Goal: Communication & Community: Participate in discussion

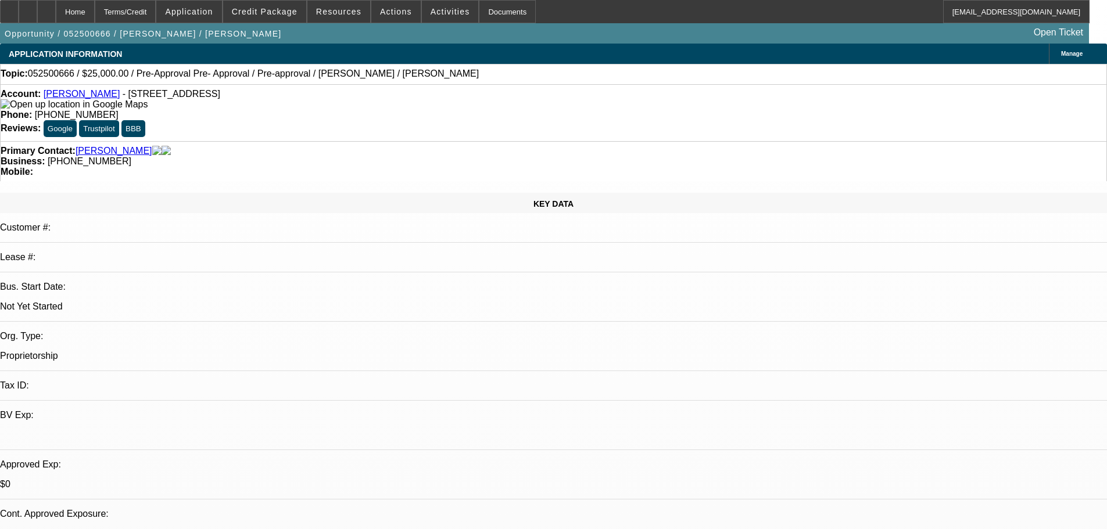
select select "0"
select select "2"
select select "0.1"
select select "4"
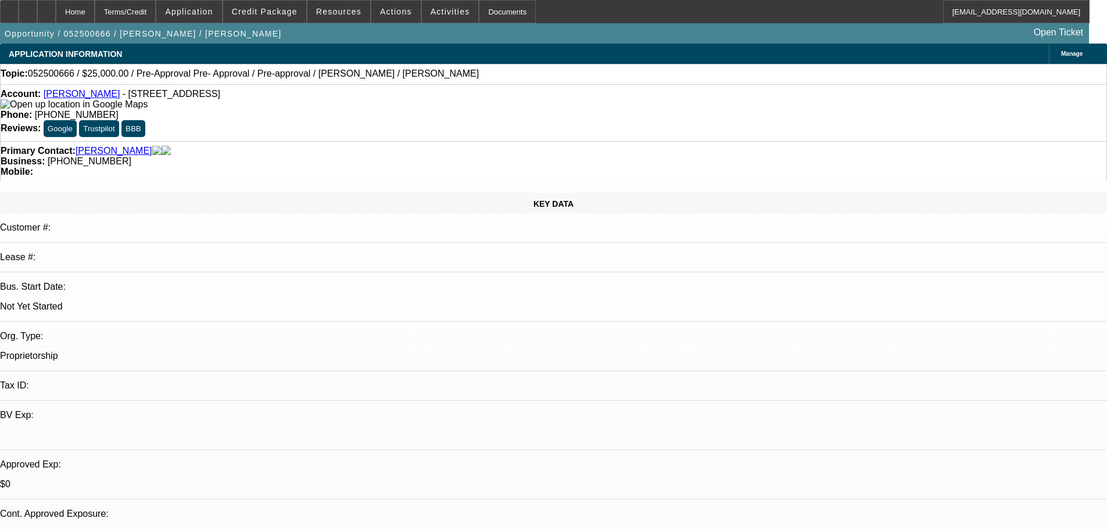
select select "0.15"
select select "2"
select select "0.1"
select select "4"
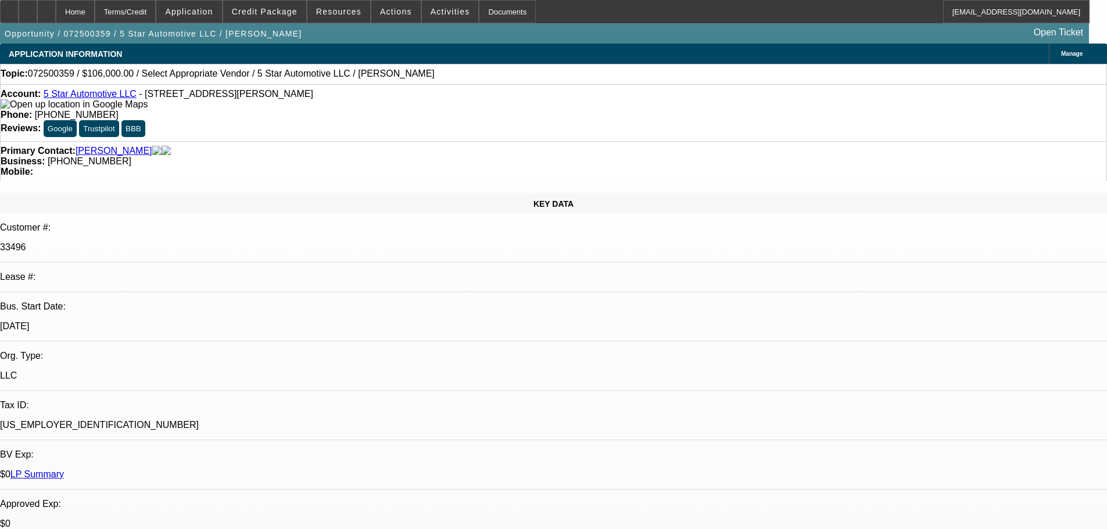
select select "0"
select select "2"
select select "0.1"
select select "4"
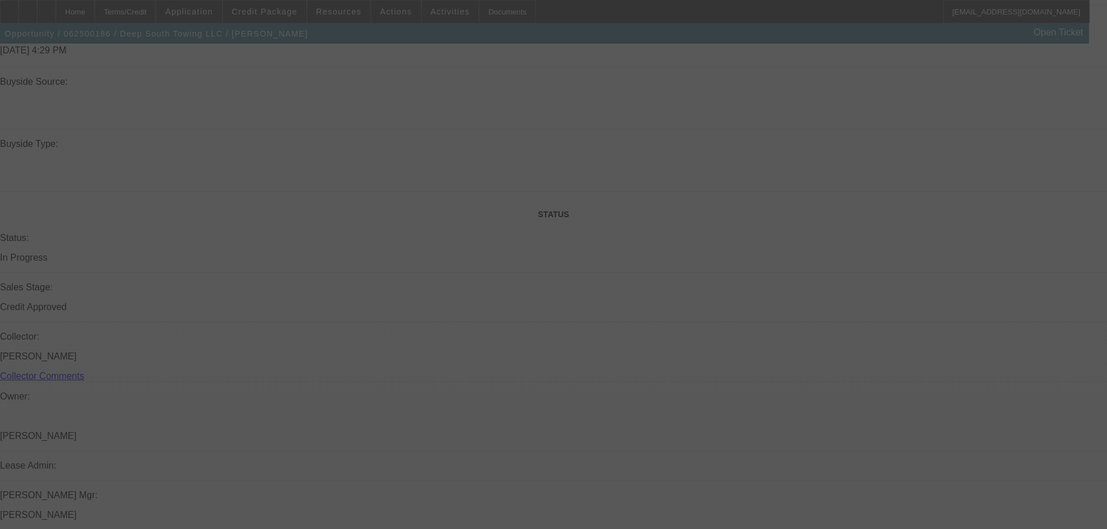
scroll to position [1091, 0]
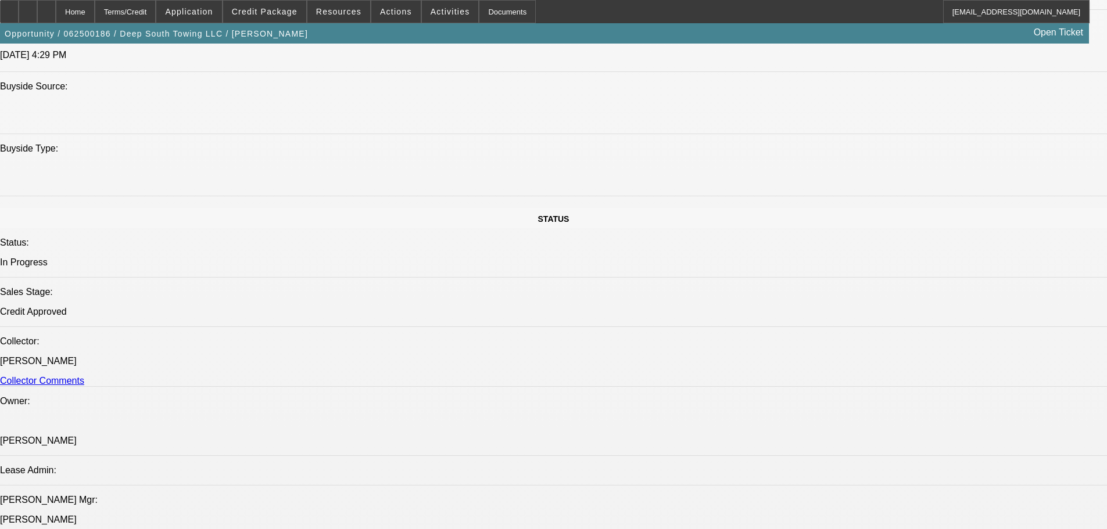
select select "0"
select select "2"
select select "0"
select select "6"
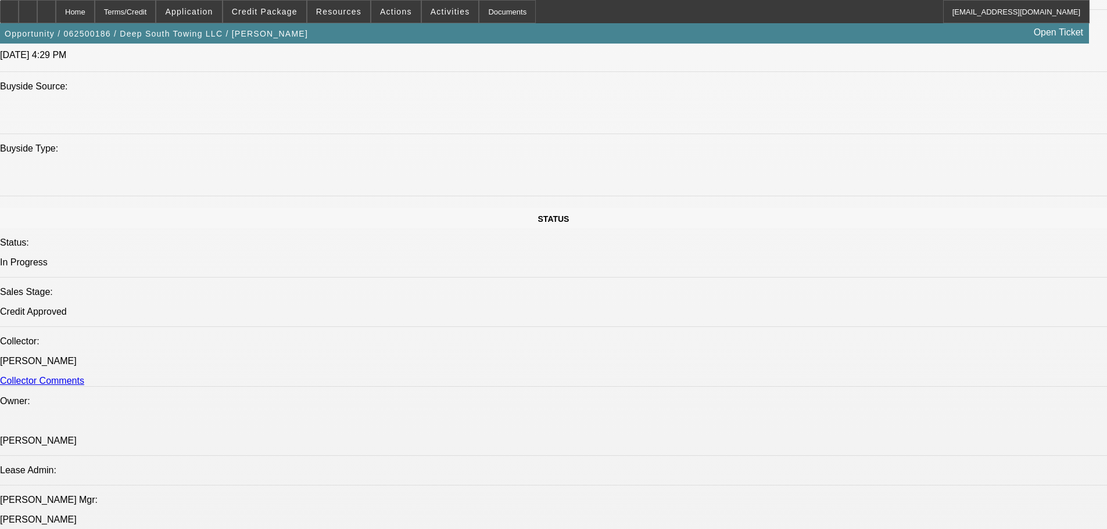
select select "0"
select select "2"
select select "0"
select select "6"
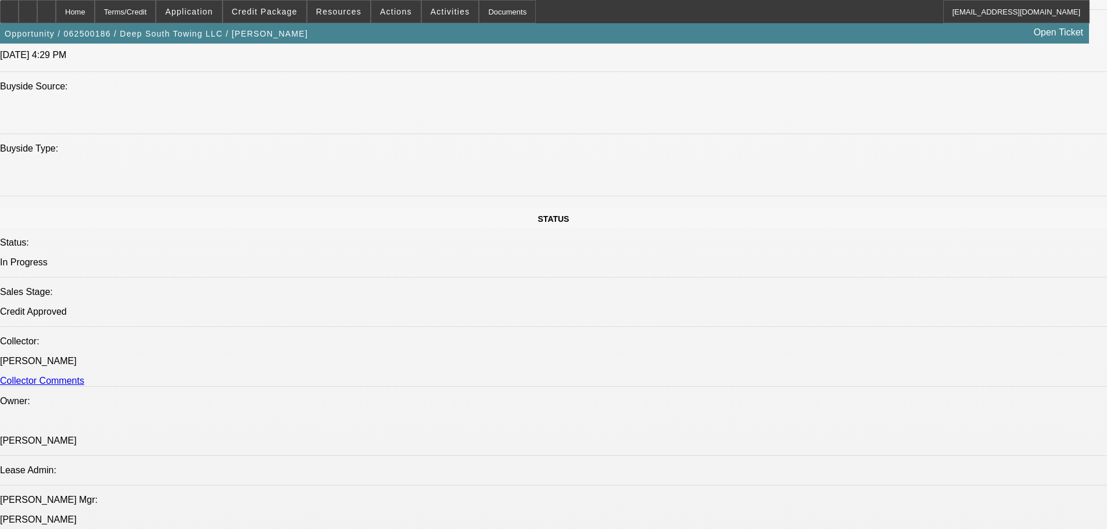
select select "0"
select select "2"
select select "0"
select select "6"
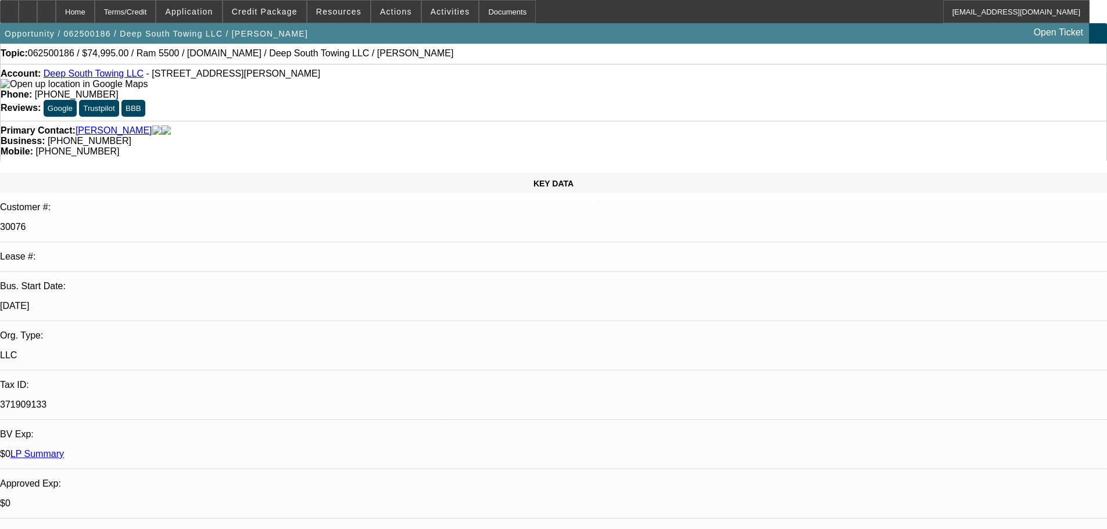
scroll to position [0, 0]
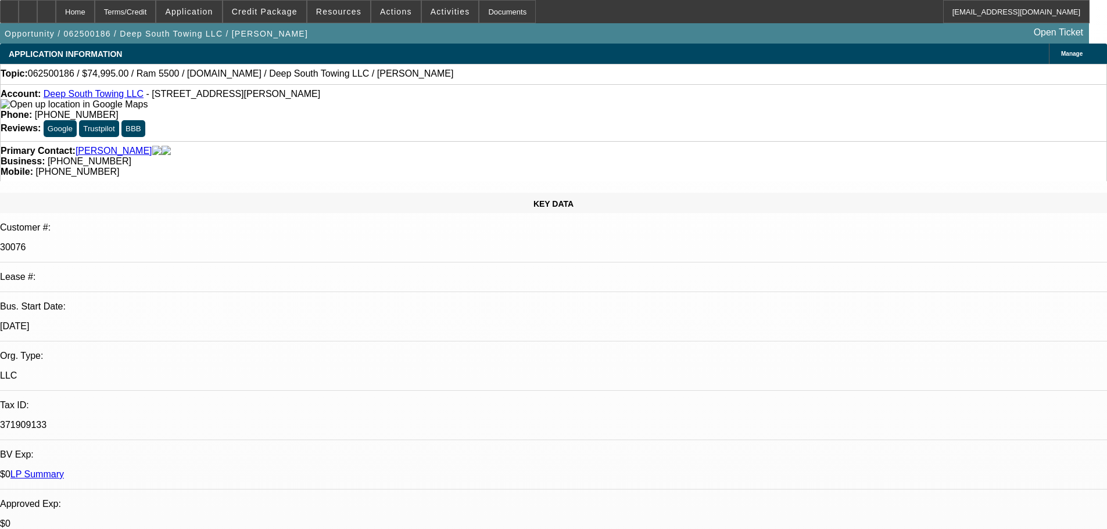
radio input "true"
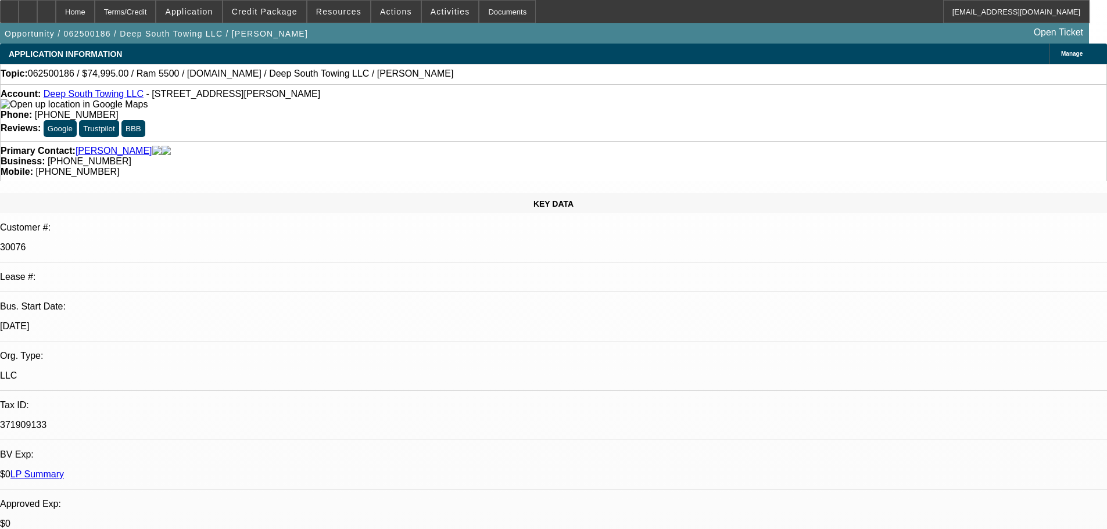
type textarea "8-13: Is quoting out insurance on a few price ranges, wants to go brand-new to …"
radio input "true"
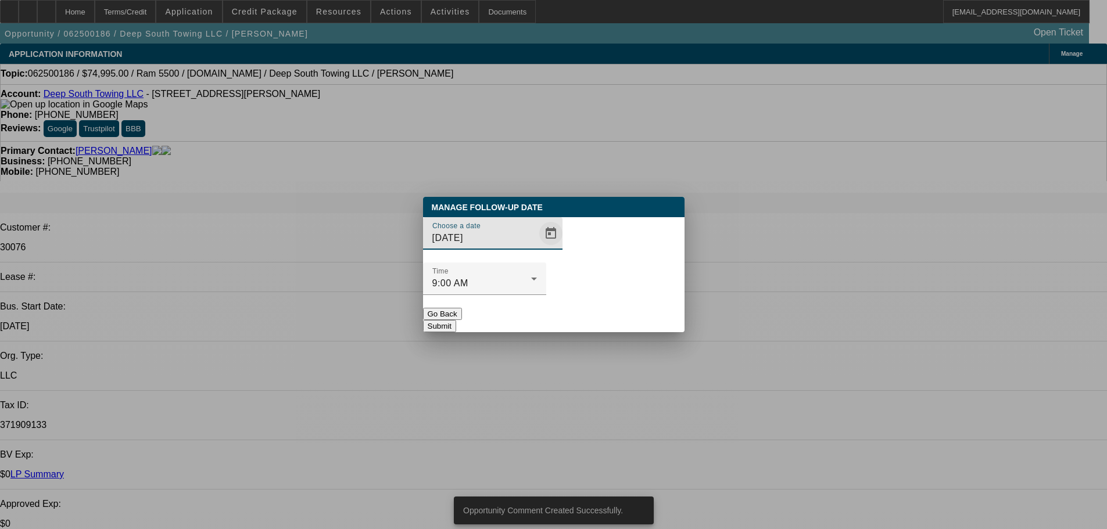
click at [537, 248] on span "Open calendar" at bounding box center [551, 234] width 28 height 28
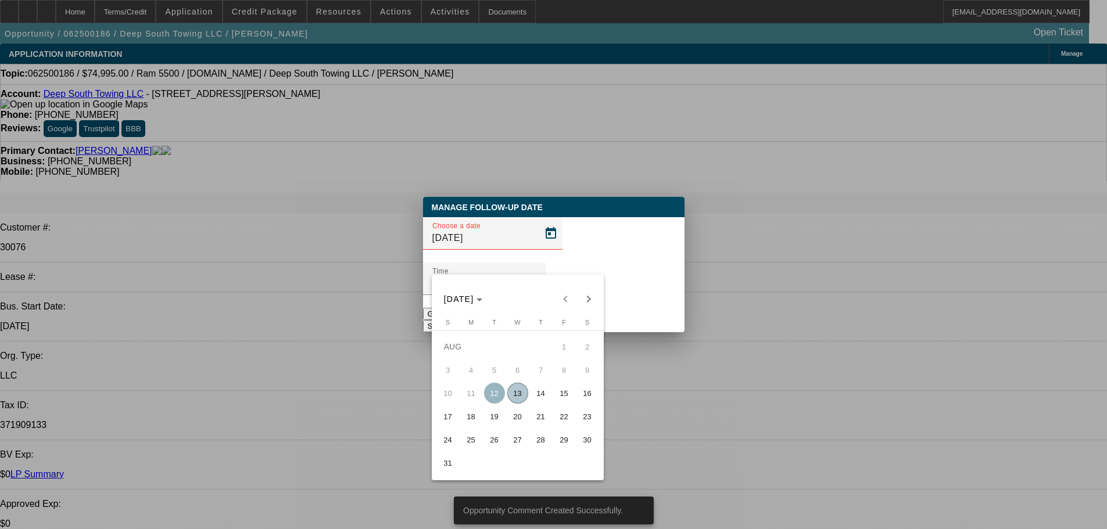
click at [518, 417] on span "20" at bounding box center [517, 416] width 21 height 21
type input "8/20/2025"
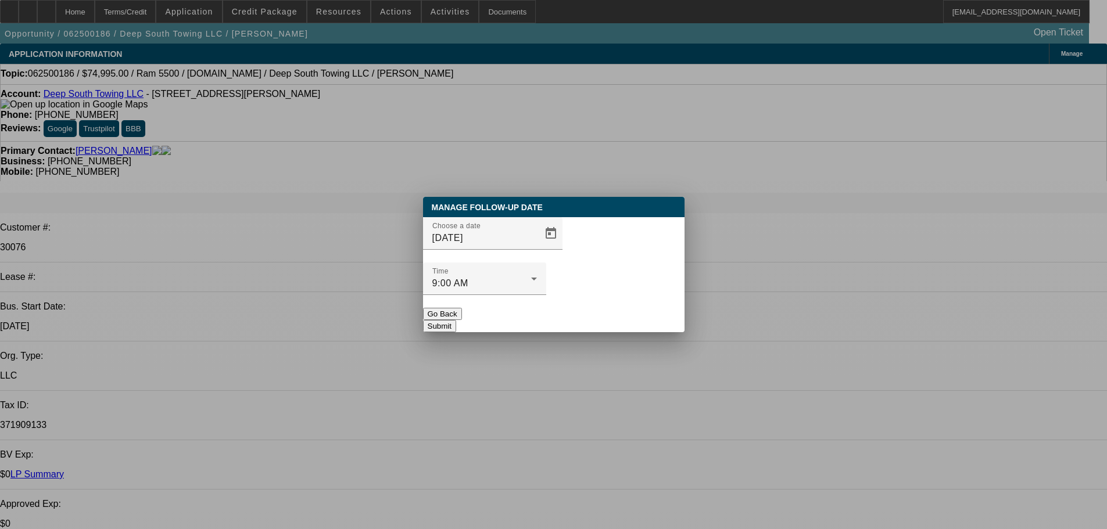
click at [456, 320] on button "Submit" at bounding box center [439, 326] width 33 height 12
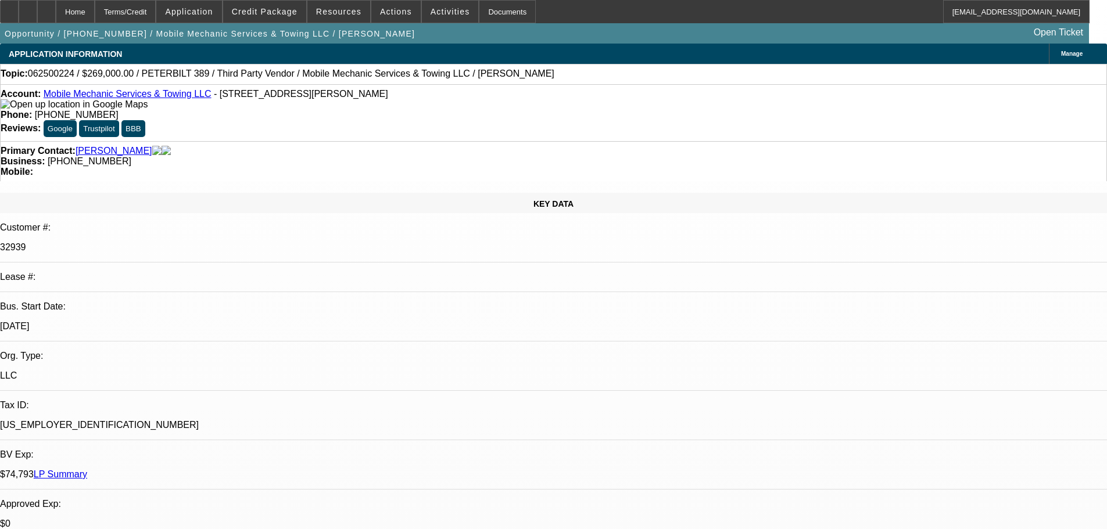
select select "0"
select select "2"
select select "0.1"
select select "4"
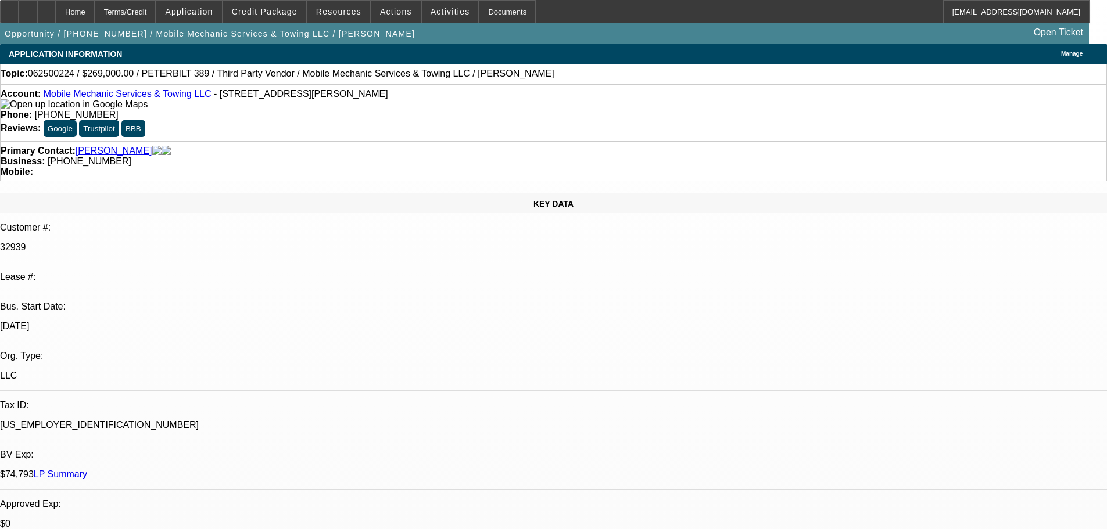
select select "0"
select select "2"
select select "0.1"
select select "4"
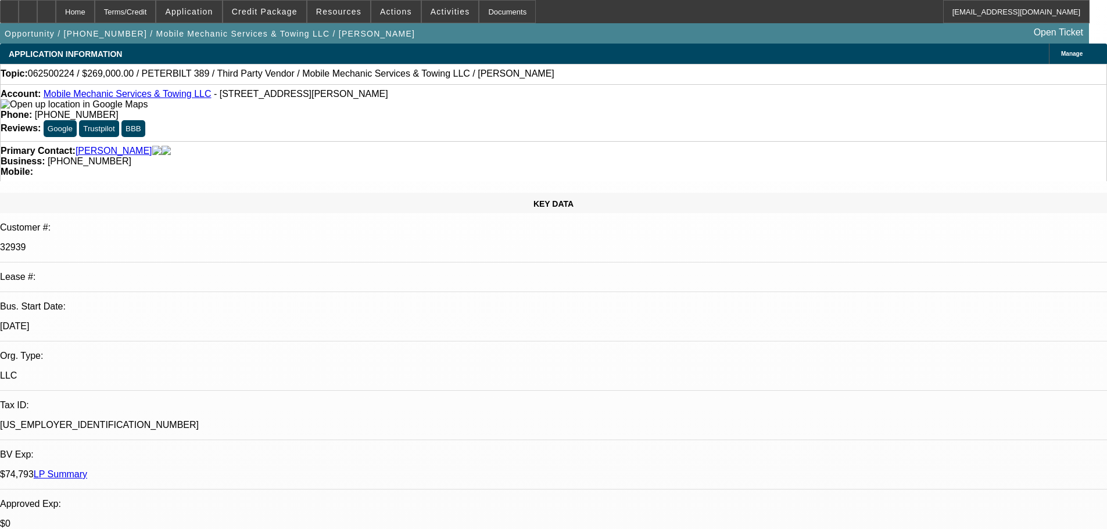
select select "0"
select select "2"
select select "0.1"
select select "4"
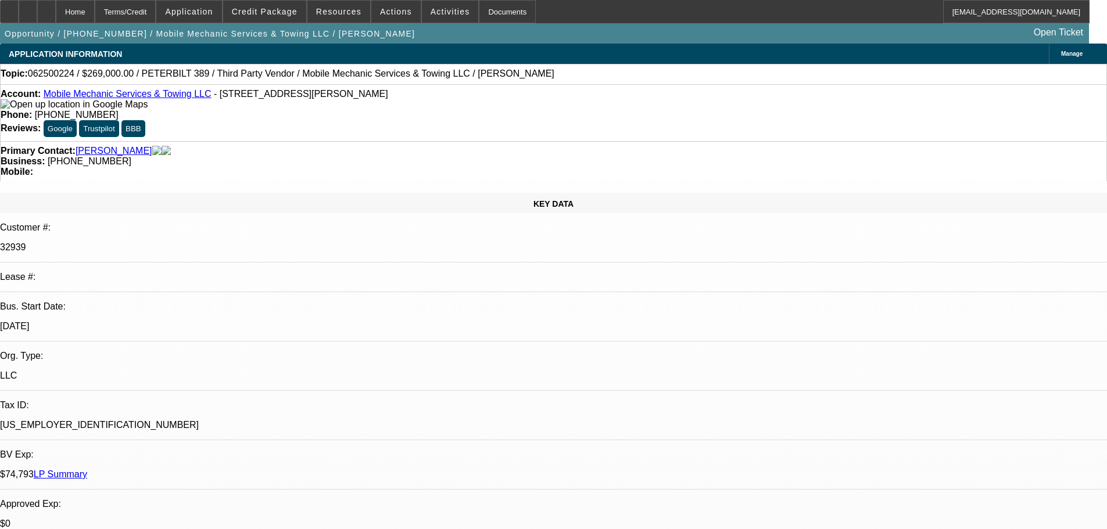
select select "0"
select select "2"
select select "0.1"
select select "4"
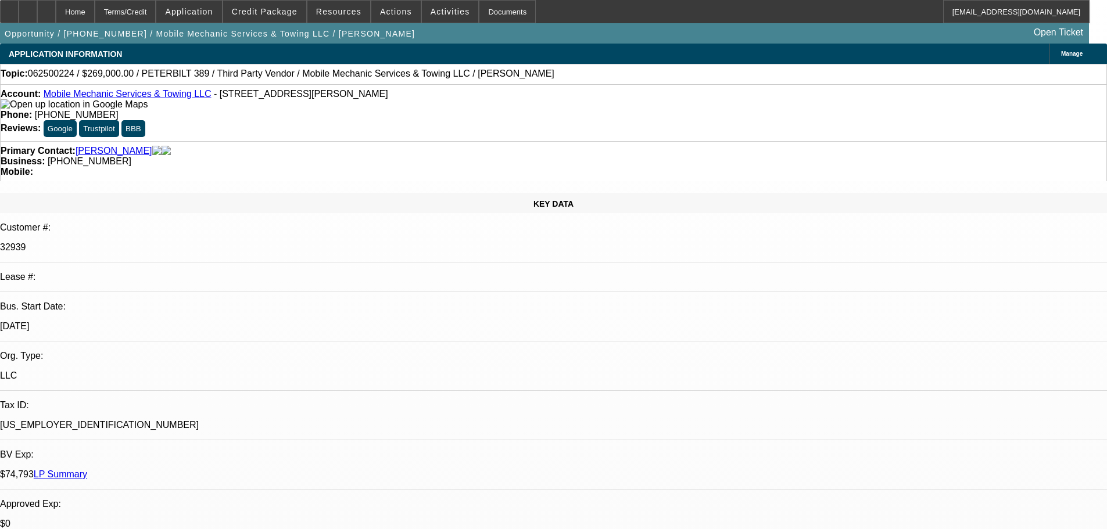
radio input "true"
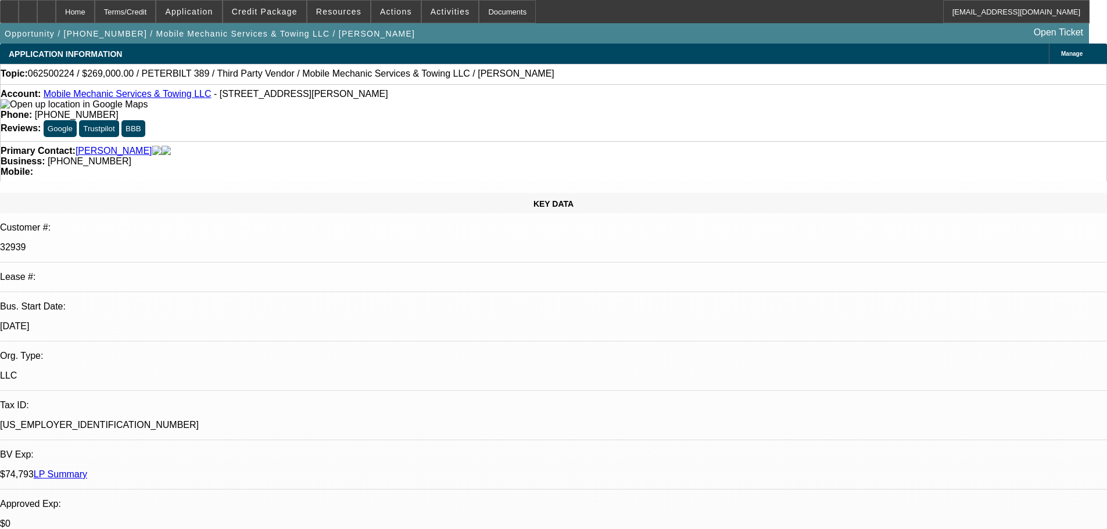
type textarea "8-13: Hasnt forgotten, still wants the big boy baddy but he's still finishing t…"
radio input "true"
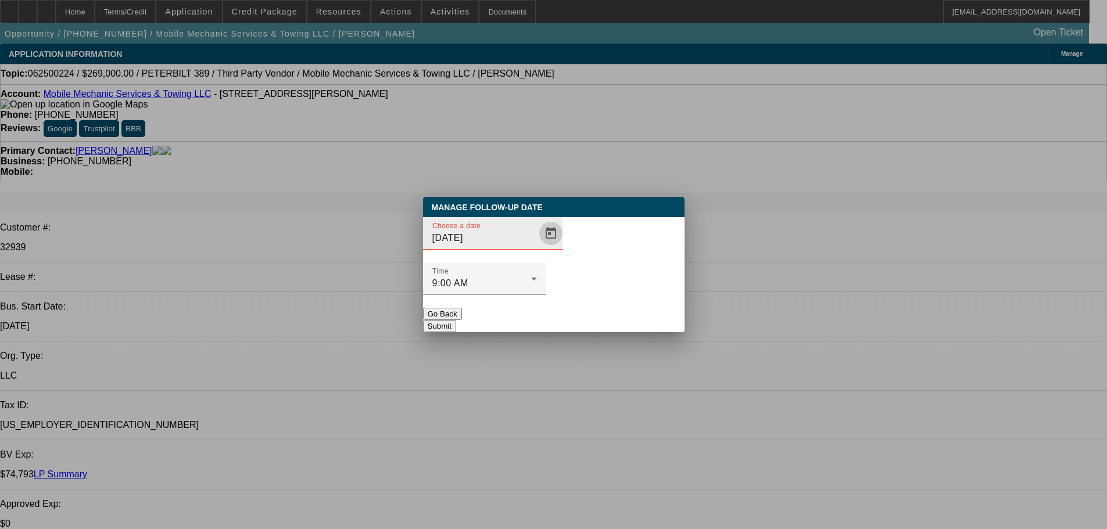
click at [537, 248] on span "Open calendar" at bounding box center [551, 234] width 28 height 28
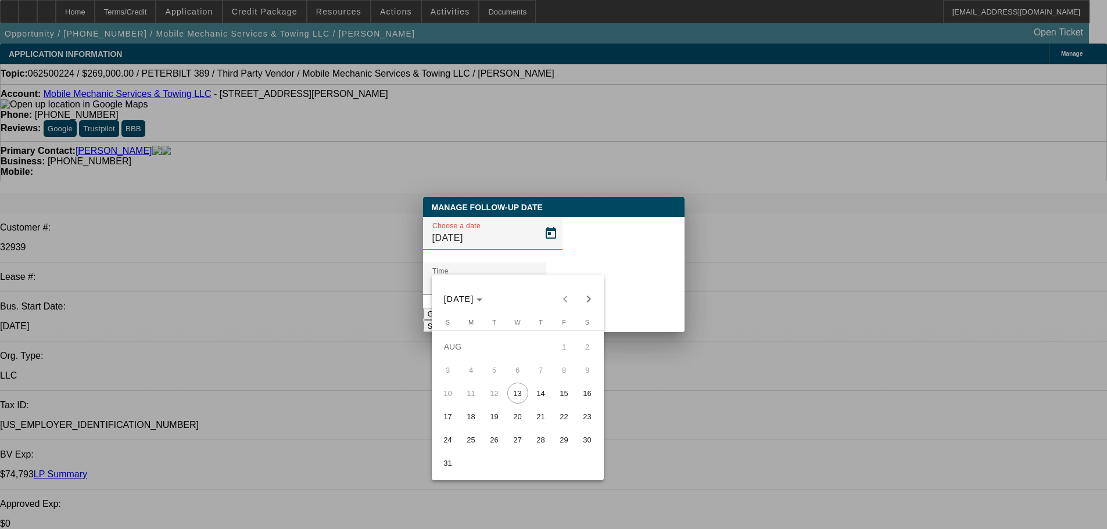
click at [516, 434] on span "27" at bounding box center [517, 440] width 21 height 21
type input "8/27/2025"
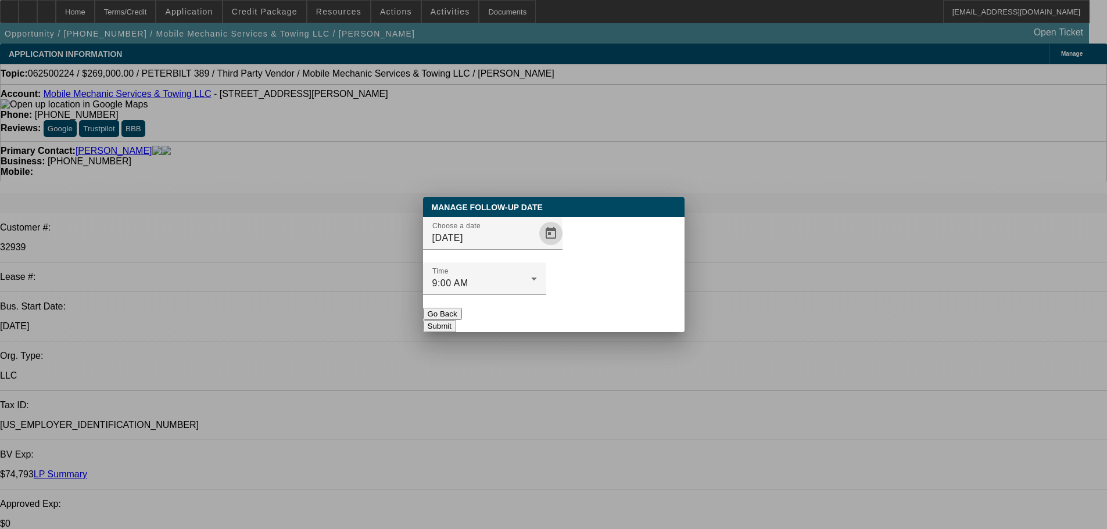
click at [456, 320] on button "Submit" at bounding box center [439, 326] width 33 height 12
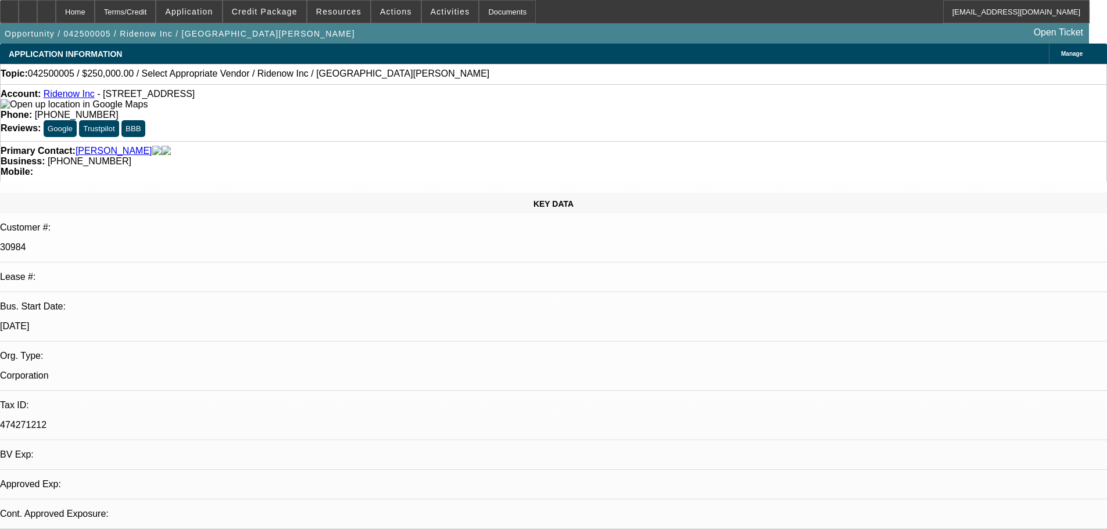
select select "0"
select select "2"
select select "0.1"
select select "4"
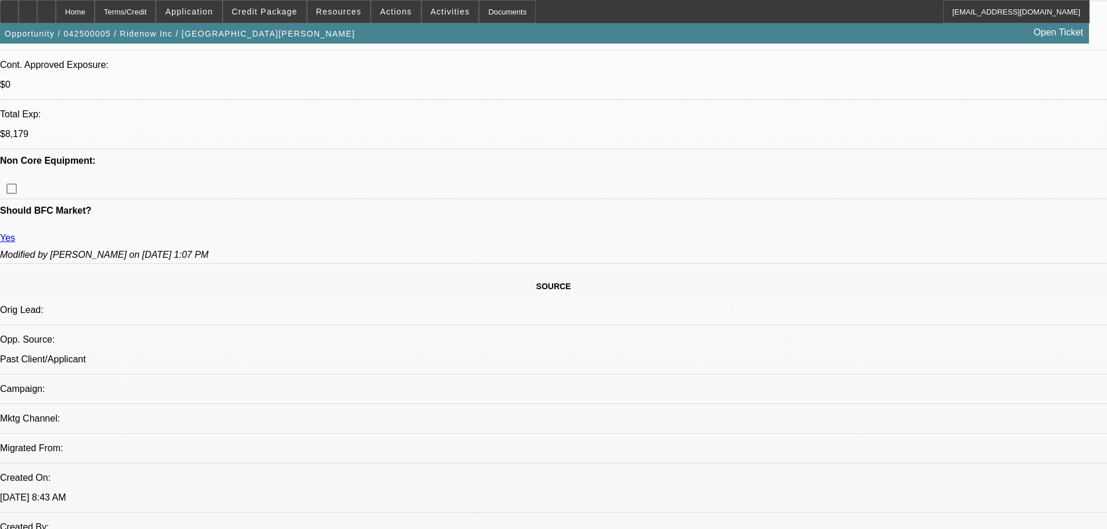
scroll to position [581, 0]
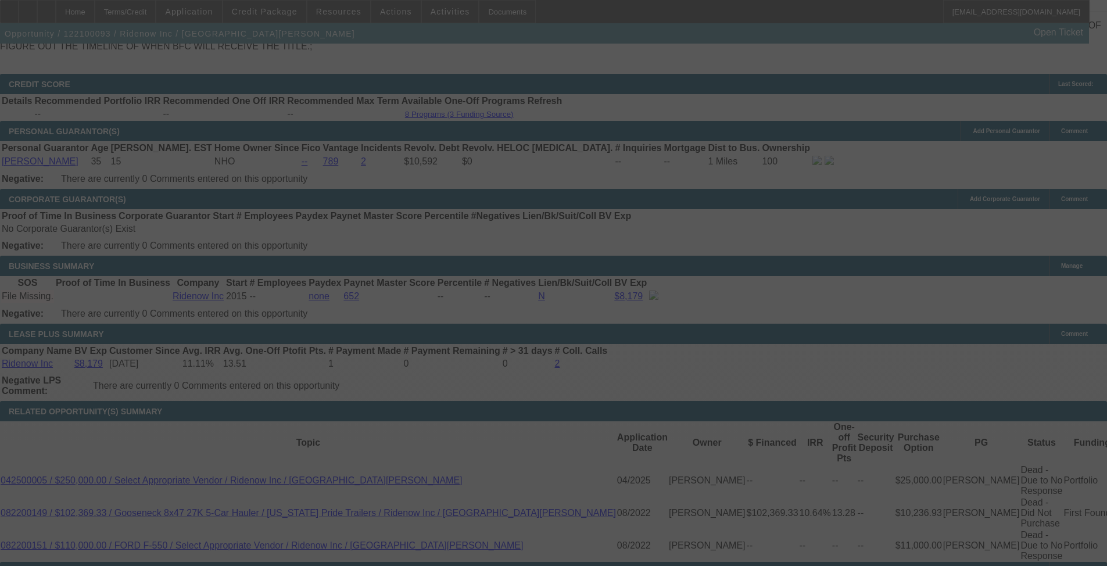
scroll to position [1894, 0]
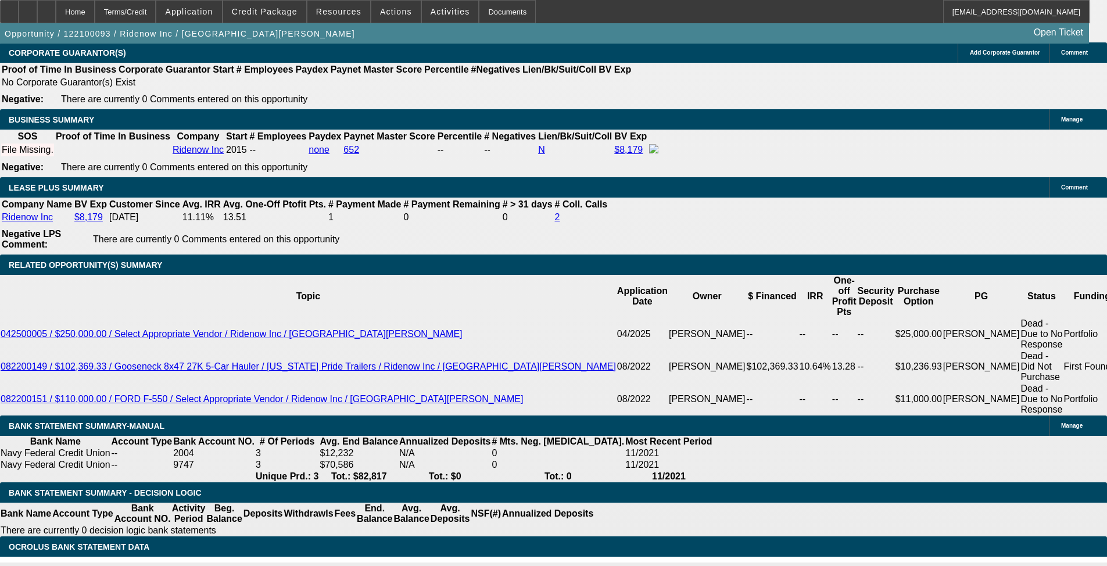
select select "0"
select select "0.1"
select select "4"
select select "0"
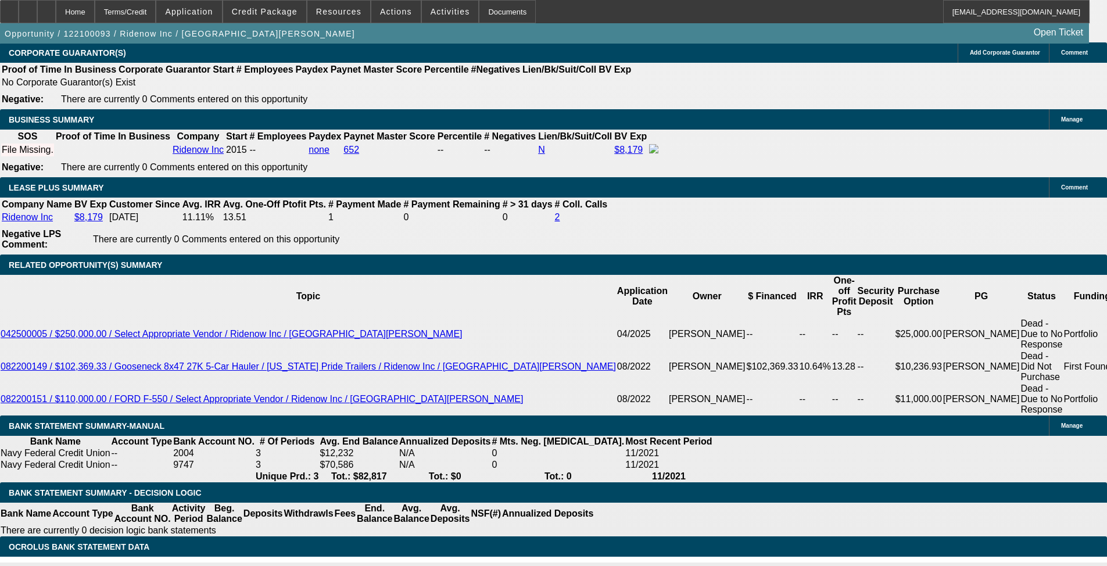
select select "0"
select select "0.1"
select select "4"
select select "0"
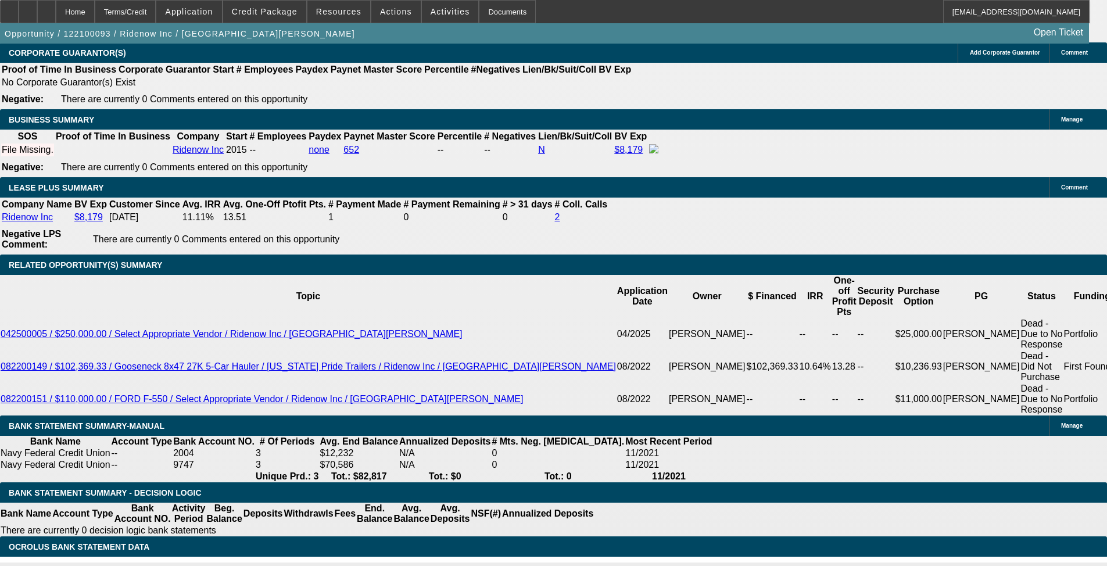
select select "0.1"
select select "4"
select select "0"
select select "0.1"
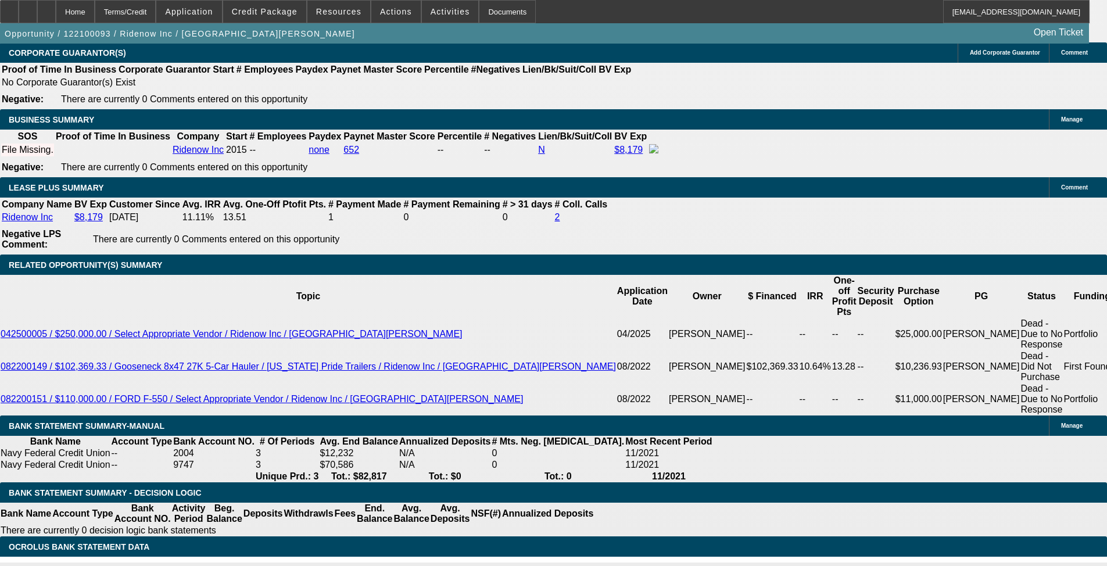
select select "4"
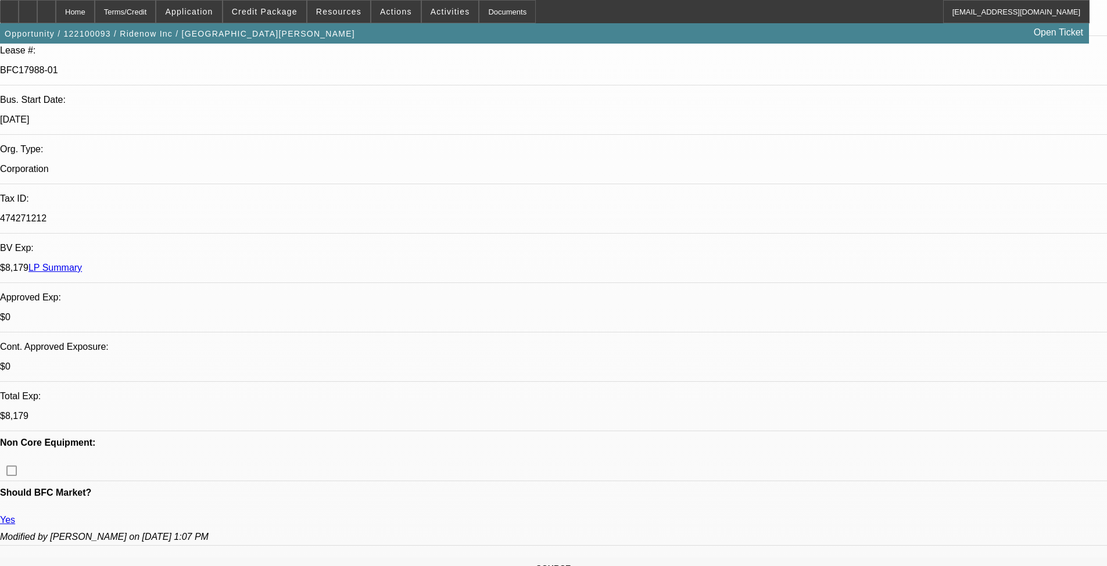
scroll to position [0, 0]
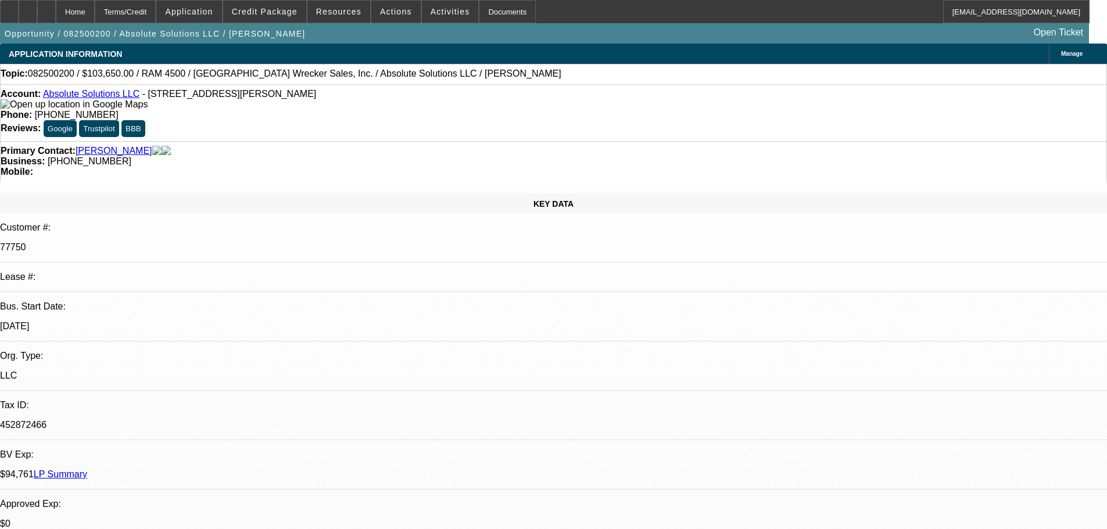
select select "0"
select select "6"
select select "0"
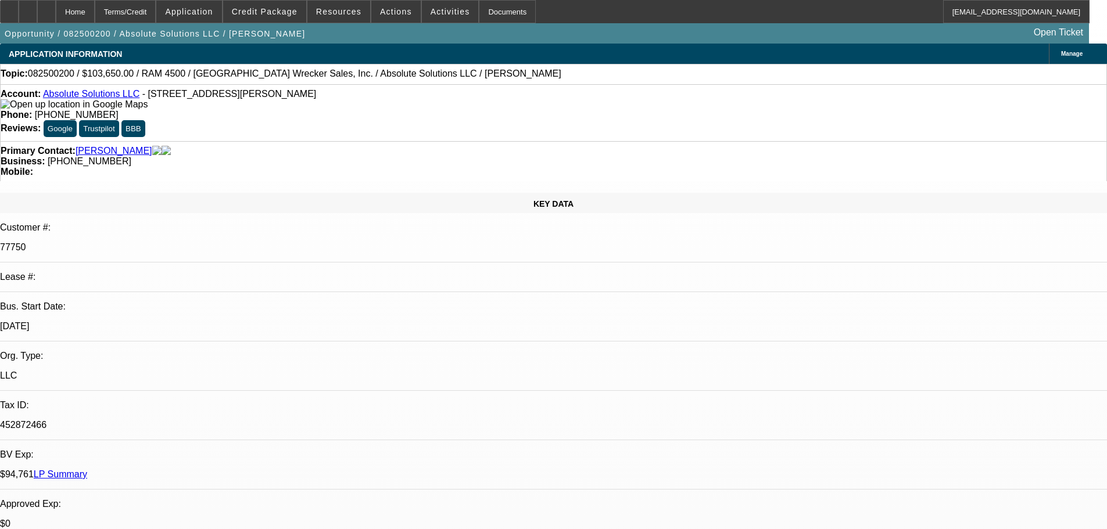
select select "0"
select select "6"
select select "0"
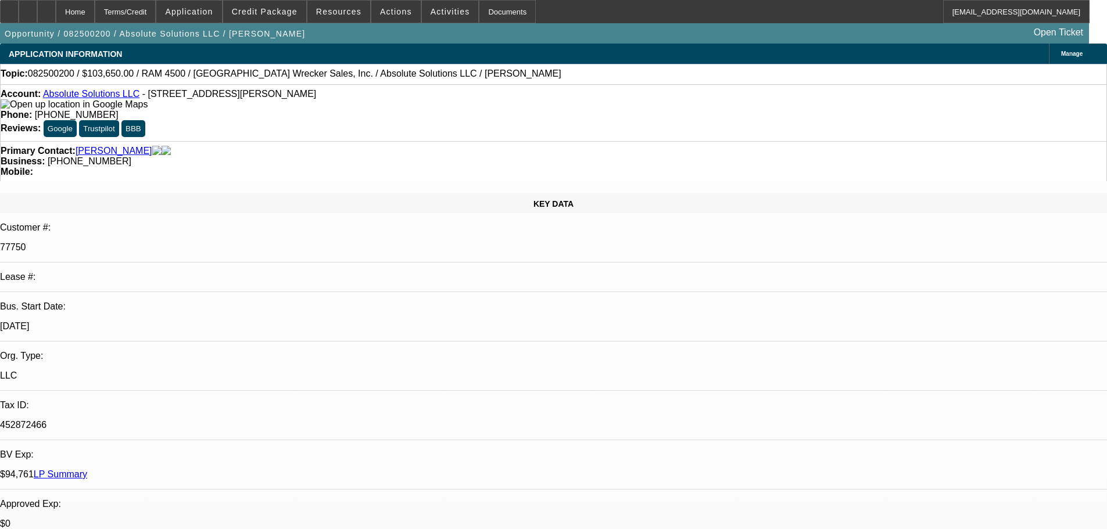
select select "0"
select select "6"
select select "0"
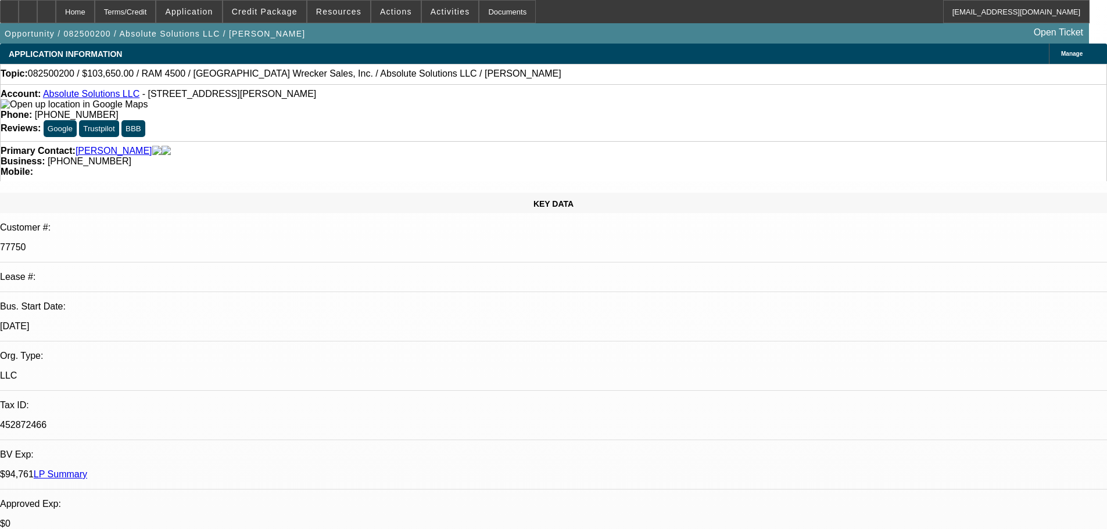
select select "6"
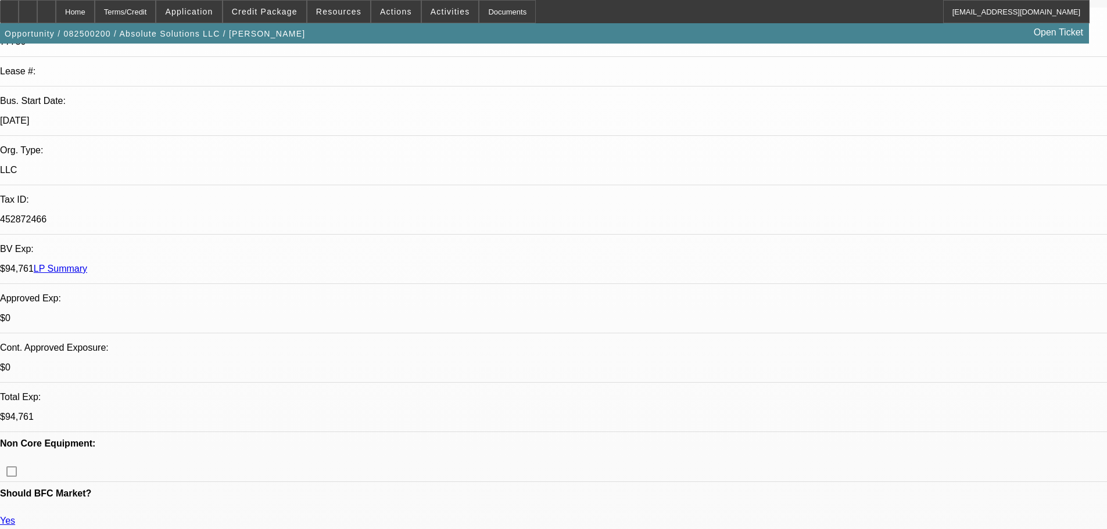
scroll to position [291, 0]
